Goal: Communication & Community: Answer question/provide support

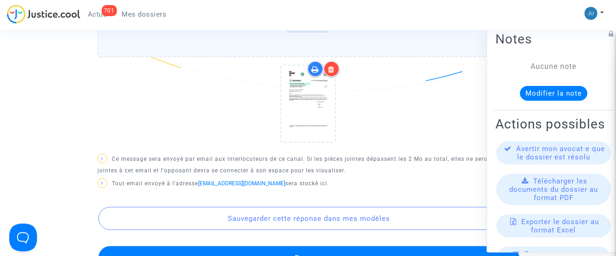
scroll to position [558, 0]
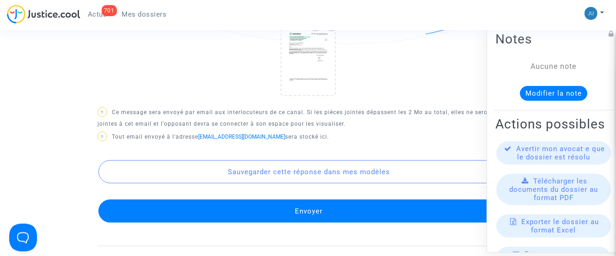
click at [317, 214] on button "Envoyer" at bounding box center [308, 211] width 421 height 23
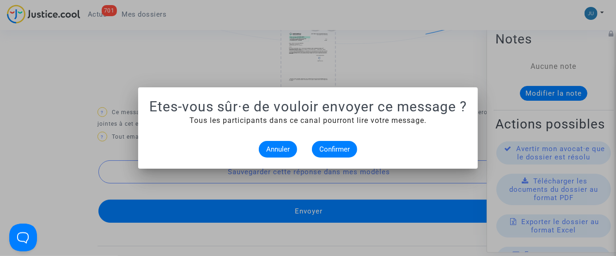
scroll to position [0, 0]
click at [326, 151] on span "Confirmer" at bounding box center [334, 149] width 31 height 8
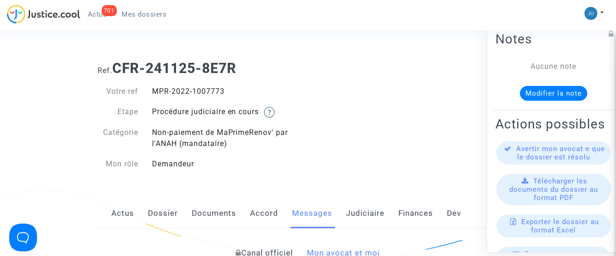
click at [141, 13] on span "Mes dossiers" at bounding box center [144, 14] width 45 height 8
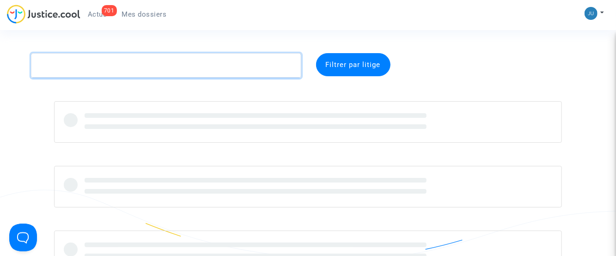
click at [143, 65] on textarea at bounding box center [166, 65] width 270 height 25
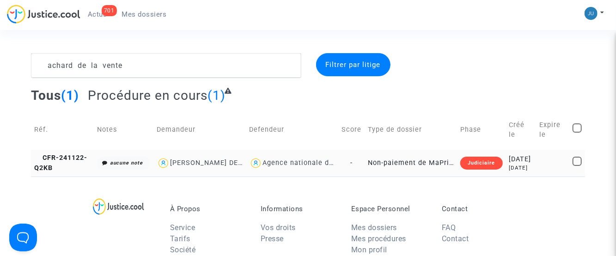
click at [212, 167] on div "[PERSON_NAME] DE LA VENTE" at bounding box center [222, 163] width 104 height 8
type textarea "achard de la vente @"[PERSON_NAME] DE LA VENTE" @"LFC & Pitcher Avocat""
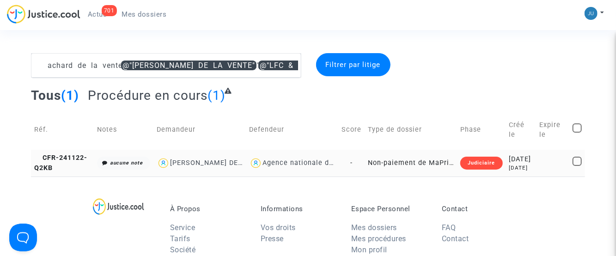
click at [375, 168] on td "Non-paiement de MaPrimeRenov' par l'ANAH (mandataire)" at bounding box center [411, 163] width 92 height 26
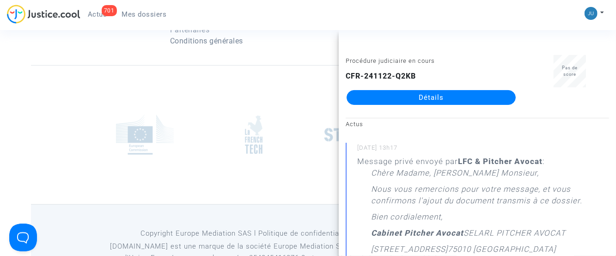
click at [261, 154] on img at bounding box center [254, 134] width 18 height 39
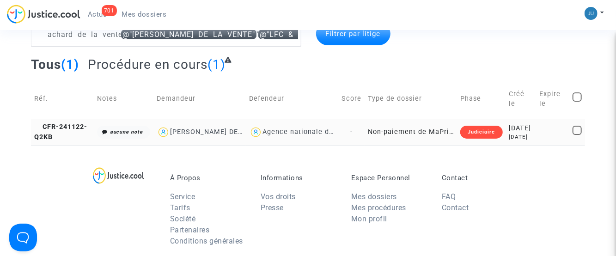
scroll to position [46, 0]
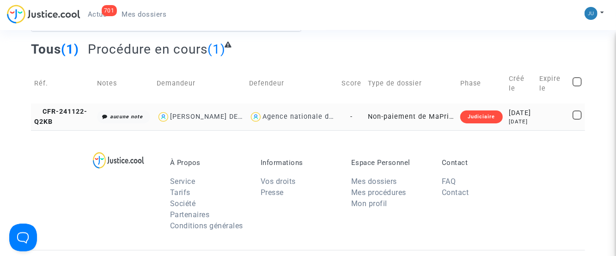
click at [395, 123] on td "Non-paiement de MaPrimeRenov' par l'ANAH (mandataire)" at bounding box center [411, 117] width 92 height 26
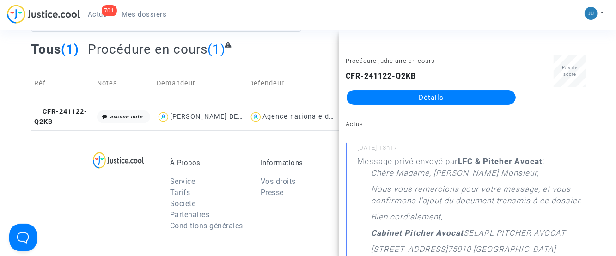
click at [449, 100] on link "Détails" at bounding box center [431, 97] width 169 height 15
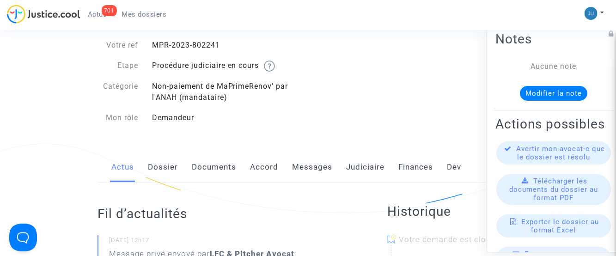
click at [322, 165] on link "Messages" at bounding box center [312, 167] width 40 height 31
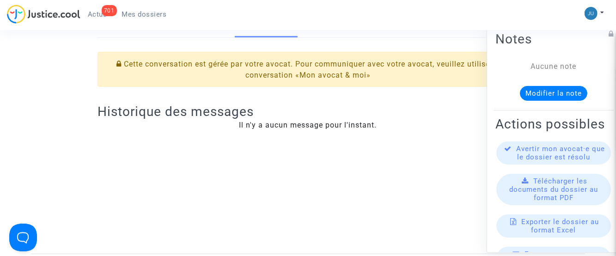
scroll to position [46, 0]
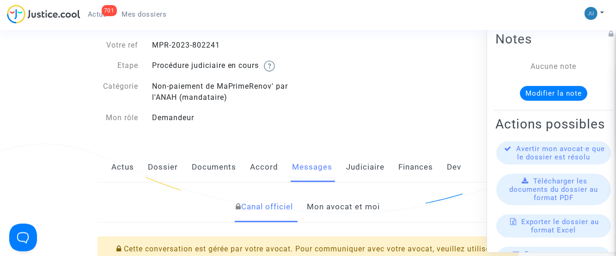
click at [337, 212] on link "Mon avocat et moi" at bounding box center [343, 207] width 73 height 31
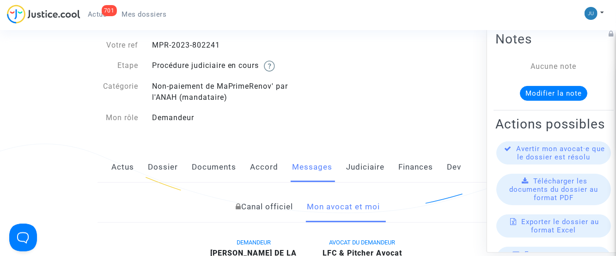
scroll to position [277, 0]
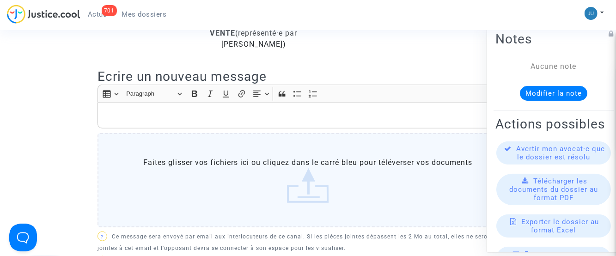
click at [305, 188] on label "Faites glisser vos fichiers ici ou cliquez dans le carré bleu pour téléverser v…" at bounding box center [308, 180] width 421 height 94
click at [0, 0] on input "Faites glisser vos fichiers ici ou cliquez dans le carré bleu pour téléverser v…" at bounding box center [0, 0] width 0 height 0
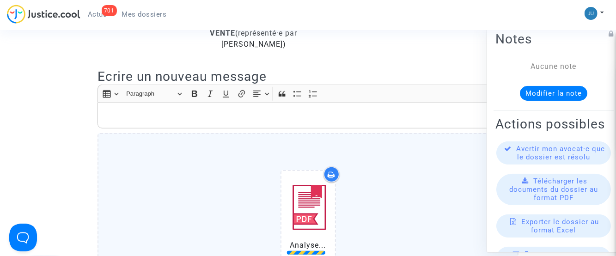
click at [222, 114] on p "Rich Text Editor, main" at bounding box center [308, 116] width 411 height 12
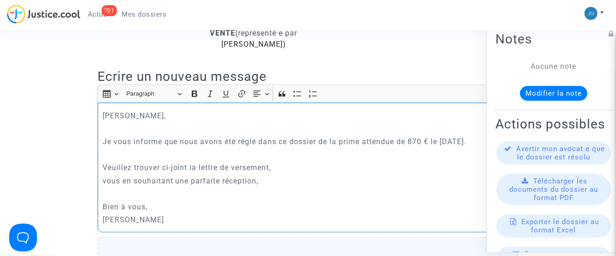
click at [217, 197] on p "Rich Text Editor, main" at bounding box center [308, 194] width 411 height 12
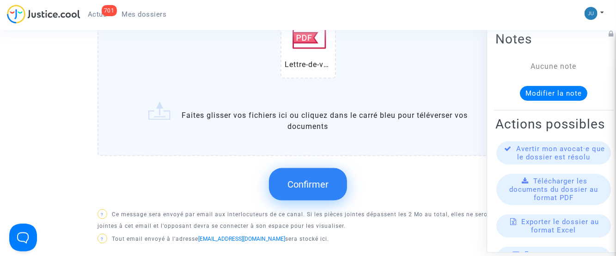
scroll to position [647, 0]
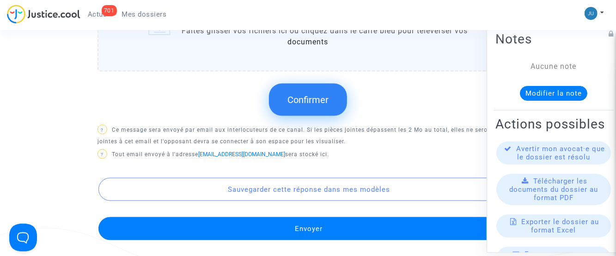
click at [299, 102] on span "Confirmer" at bounding box center [308, 99] width 41 height 11
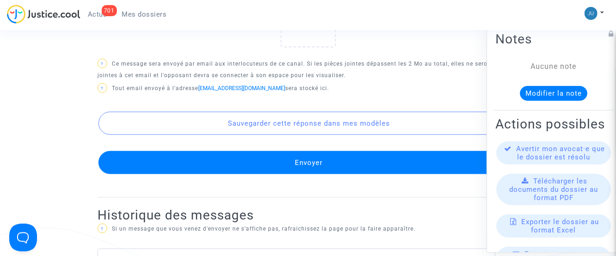
click at [313, 161] on button "Envoyer" at bounding box center [308, 162] width 421 height 23
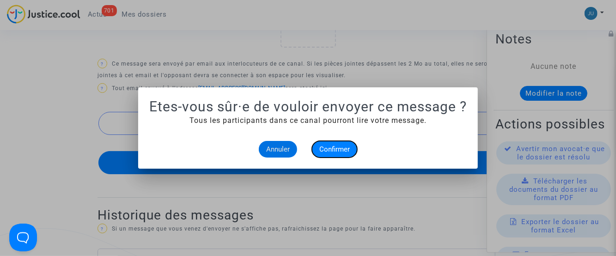
click at [343, 143] on button "Confirmer" at bounding box center [334, 149] width 45 height 17
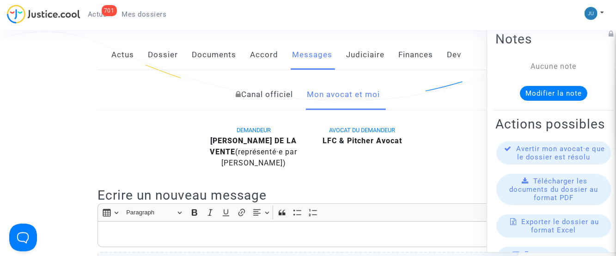
scroll to position [139, 0]
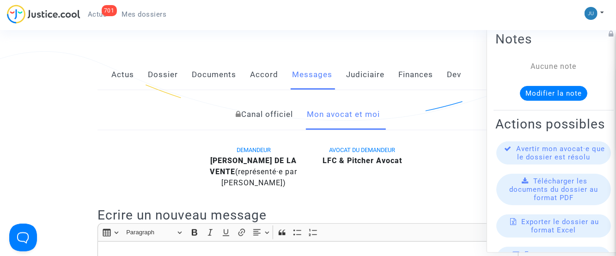
click at [361, 115] on link "Mon avocat et moi" at bounding box center [343, 114] width 73 height 31
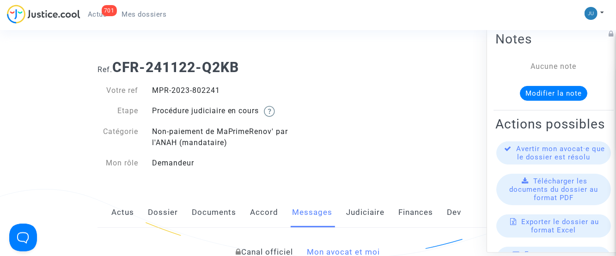
scroll to position [0, 0]
click at [134, 18] on link "Mes dossiers" at bounding box center [145, 14] width 60 height 14
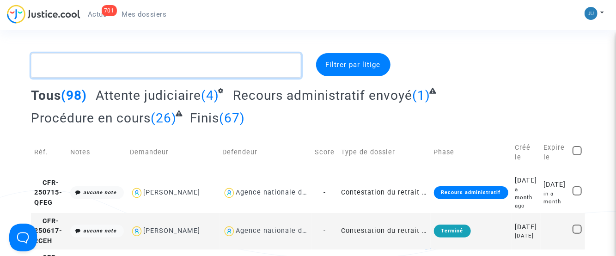
click at [88, 65] on textarea at bounding box center [166, 65] width 270 height 25
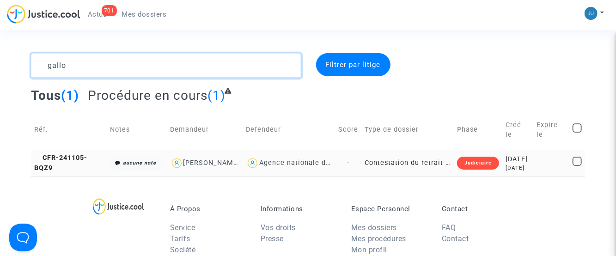
type textarea "gallo"
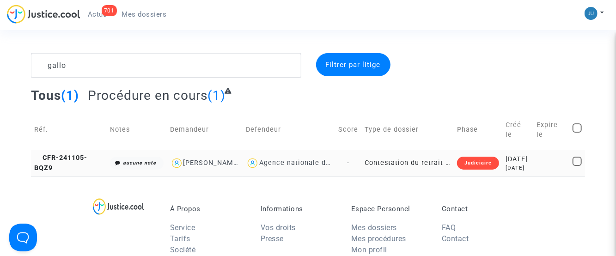
click at [379, 168] on td "Contestation du retrait de [PERSON_NAME] par l'ANAH (mandataire)" at bounding box center [407, 163] width 92 height 26
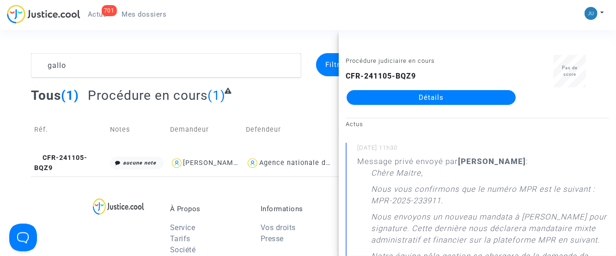
click at [445, 100] on link "Détails" at bounding box center [431, 97] width 169 height 15
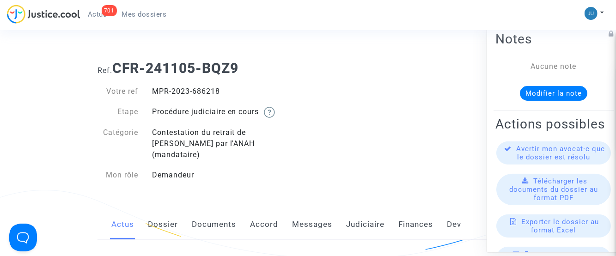
click at [313, 218] on link "Messages" at bounding box center [312, 224] width 40 height 31
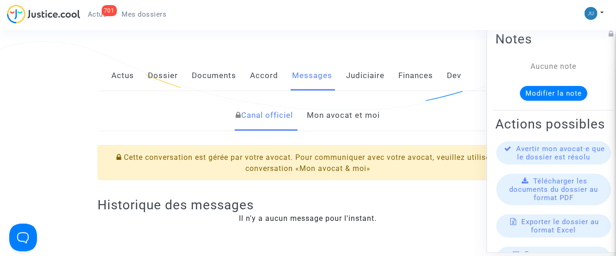
scroll to position [92, 0]
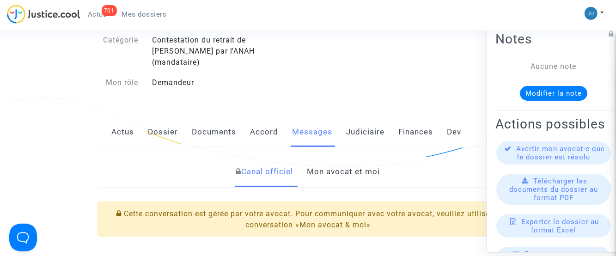
click at [353, 159] on link "Mon avocat et moi" at bounding box center [343, 172] width 73 height 31
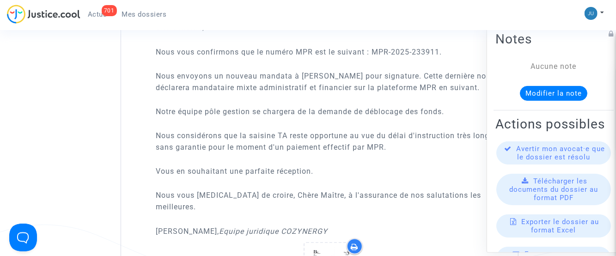
scroll to position [740, 0]
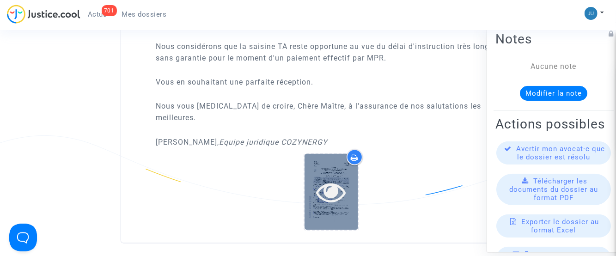
click at [334, 177] on icon at bounding box center [331, 192] width 30 height 30
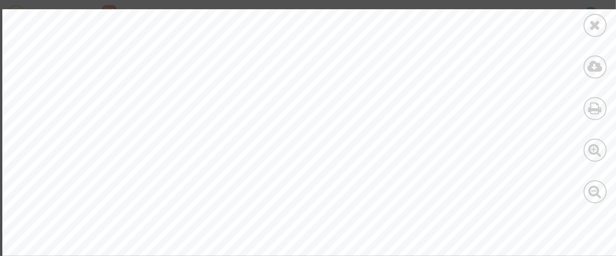
scroll to position [508, 0]
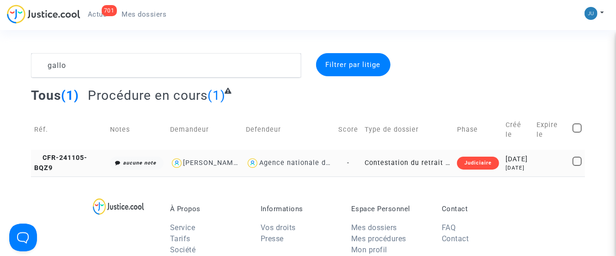
click at [203, 167] on div "[PERSON_NAME]" at bounding box center [212, 163] width 57 height 8
type textarea "gallo @"[PERSON_NAME]" @"LFC & Pitcher Avocat""
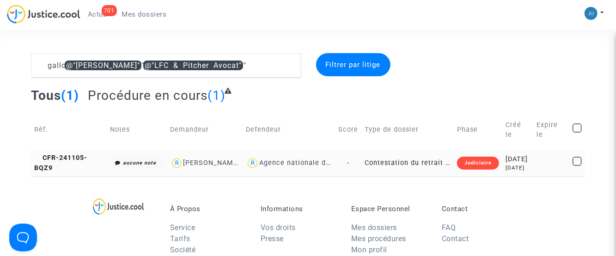
click at [375, 174] on td "Contestation du retrait de [PERSON_NAME] par l'ANAH (mandataire)" at bounding box center [407, 163] width 92 height 26
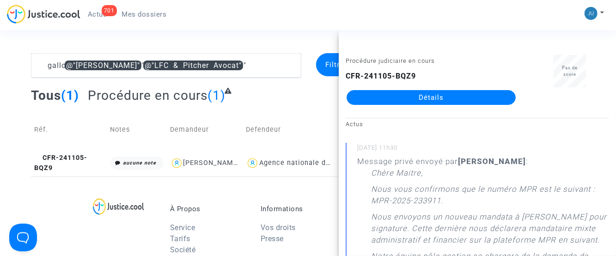
click at [432, 97] on link "Détails" at bounding box center [431, 97] width 169 height 15
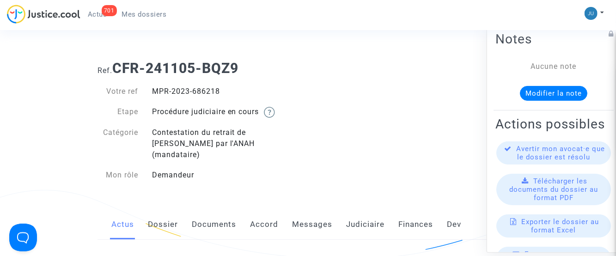
click at [309, 215] on link "Messages" at bounding box center [312, 224] width 40 height 31
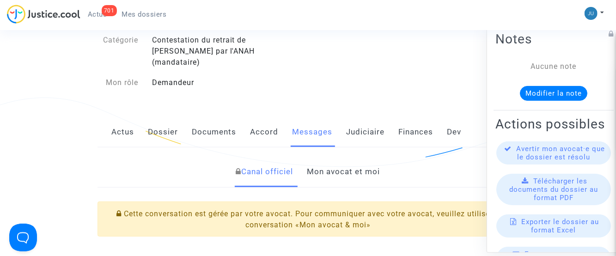
click at [352, 158] on link "Mon avocat et moi" at bounding box center [343, 172] width 73 height 31
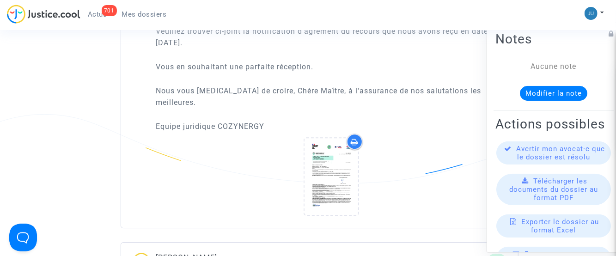
scroll to position [1525, 0]
